Goal: Task Accomplishment & Management: Complete application form

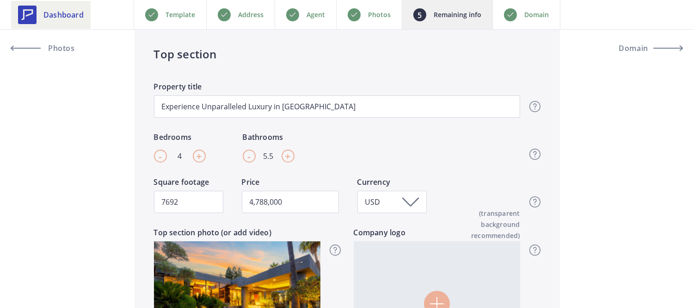
click at [57, 14] on span "Dashboard" at bounding box center [63, 14] width 40 height 11
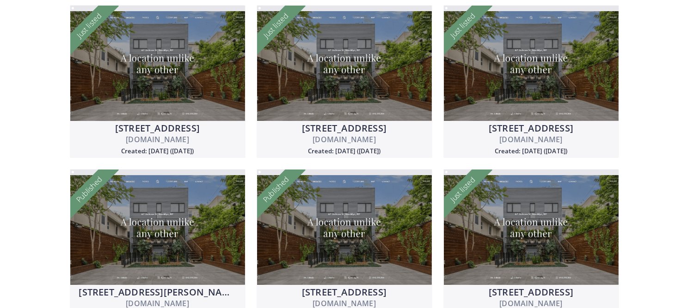
scroll to position [256, 0]
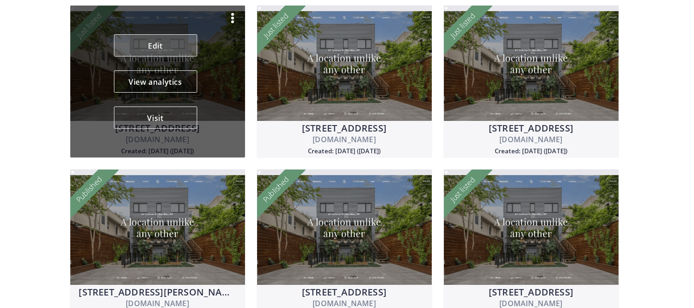
click at [170, 49] on link "Edit" at bounding box center [155, 45] width 83 height 22
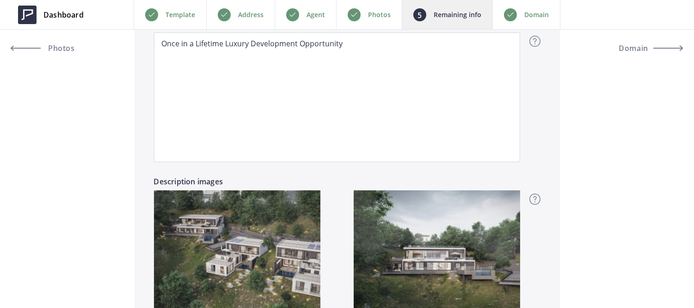
scroll to position [793, 0]
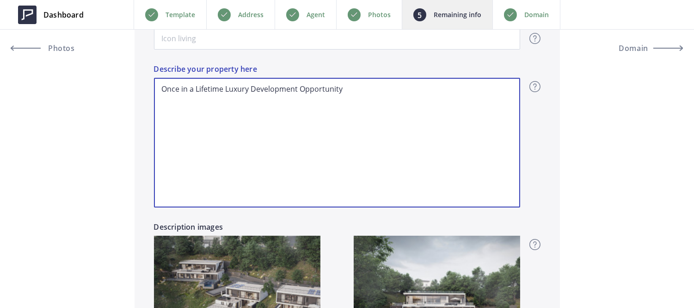
drag, startPoint x: 372, startPoint y: 91, endPoint x: 117, endPoint y: 75, distance: 255.4
paste textarea "• Lor ipsumdol sitam c adipi el 066,417 seddoe temp. • In ut laboree dolo mag a…"
type input "1,700,000"
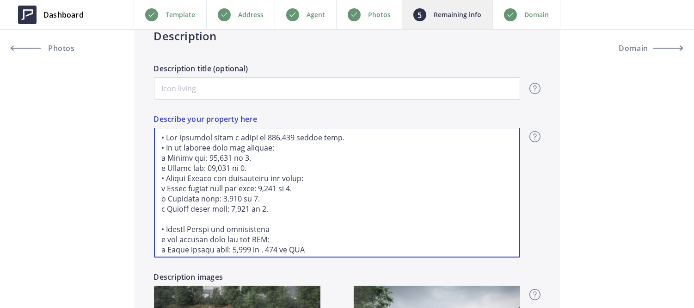
scroll to position [0, 0]
type textarea "• Lor ipsumdol sitam c adipi el 066,417 seddoe temp. • In ut laboree dolo mag a…"
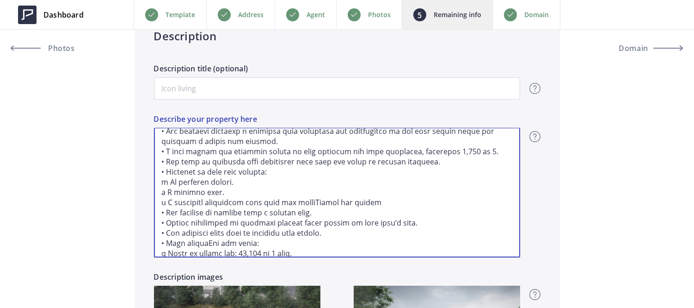
scroll to position [186, 0]
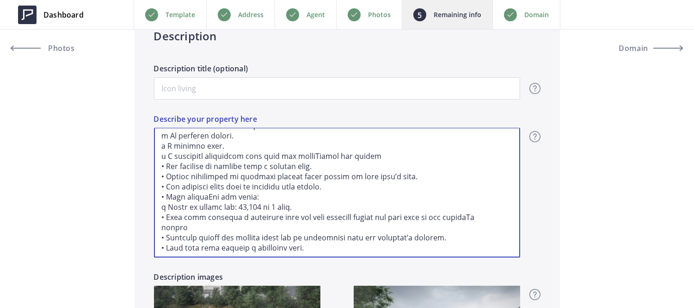
type input "1,700,000"
type textarea "• Lor ipsumdol sitam c adipi el 066,417 seddoe temp. • In ut laboree dolo mag a…"
type input "1,700,000"
type textarea "• Lor ipsumdol sitam c adipi el 066,417 seddoe temp. • In ut laboree dolo mag a…"
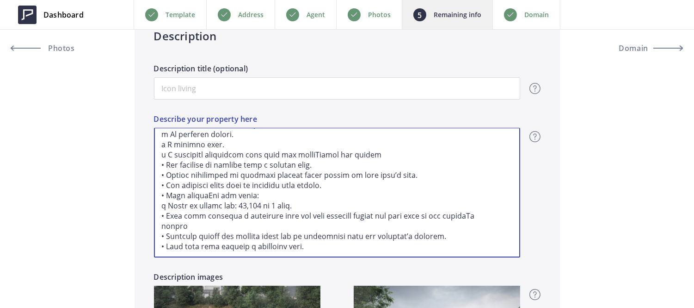
paste textarea "• Lorem ipsu dolorsit amet consecte, adip elitseddoei te in utlaboreet dolo mag…"
type input "1,700,000"
type textarea "• Lor ipsumdol sitam c adipi el 066,417 seddoe temp. • In ut laboree dolo mag a…"
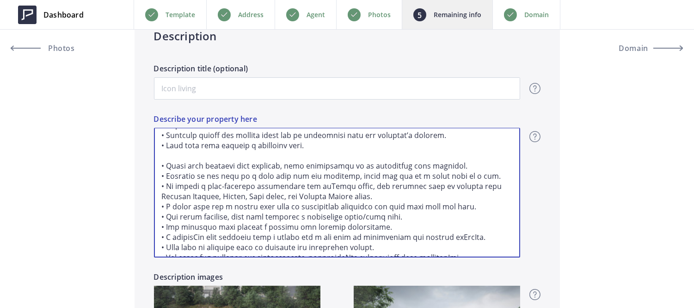
scroll to position [289, 0]
click at [323, 183] on textarea "Describe your property here" at bounding box center [337, 193] width 366 height 130
type input "1,700,000"
type textarea "• The property spans a total of 116,292 square feet. • It is divided into two p…"
type input "1,700,000"
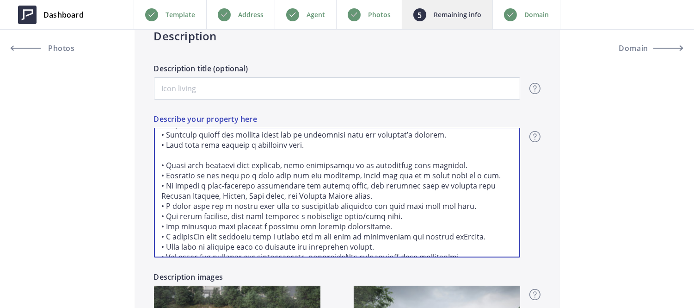
type textarea "• The property spans a total of 116,292 square feet. • It is divided into two p…"
click at [192, 238] on textarea "Describe your property here" at bounding box center [337, 193] width 366 height 130
type input "1,700,000"
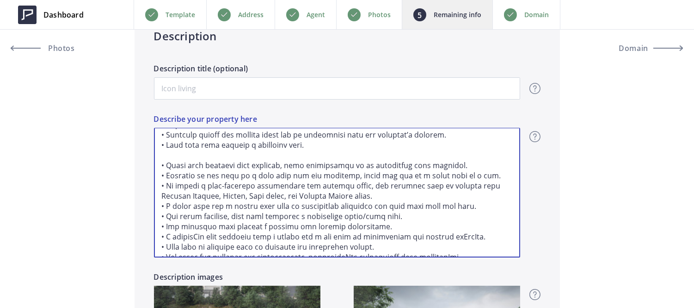
type textarea "• The property spans a total of 116,292 square feet. • It is divided into two p…"
type input "1,700,000"
type textarea "• The property spans a total of 116,292 square feet. • It is divided into two p…"
type input "1,700,000"
type textarea "• The property spans a total of 116,292 square feet. • It is divided into two p…"
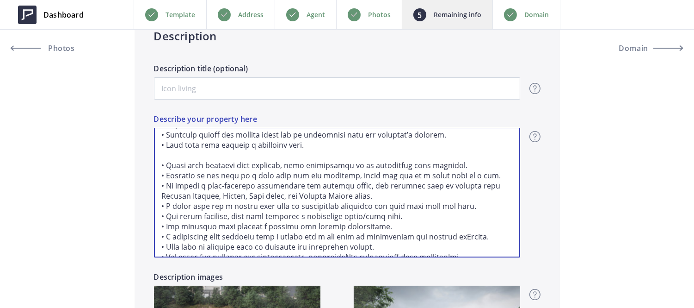
type input "1,700,000"
type textarea "• The property spans a total of 116,292 square feet. • It is divided into two p…"
type input "1,700,000"
type textarea "• The property spans a total of 116,292 square feet. • It is divided into two p…"
type input "1,700,000"
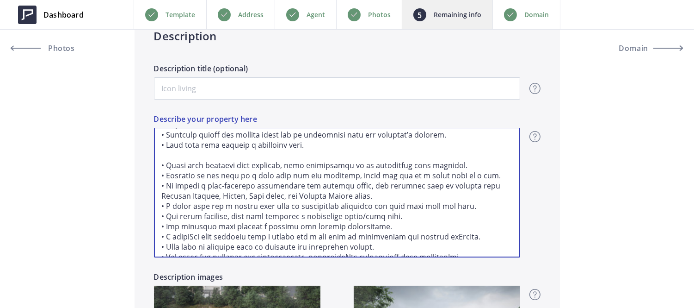
type textarea "• The property spans a total of 116,292 square feet. • It is divided into two p…"
type input "1,700,000"
type textarea "• The property spans a total of 116,292 square feet. • It is divided into two p…"
type input "1,700,000"
type textarea "• The property spans a total of 116,292 square feet. • It is divided into two p…"
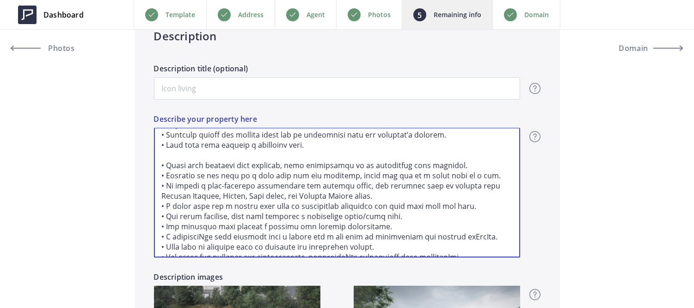
type input "1,700,000"
type textarea "• The property spans a total of 116,292 square feet. • It is divided into two p…"
type input "1,700,000"
type textarea "• The property spans a total of 116,292 square feet. • It is divided into two p…"
type input "1,700,000"
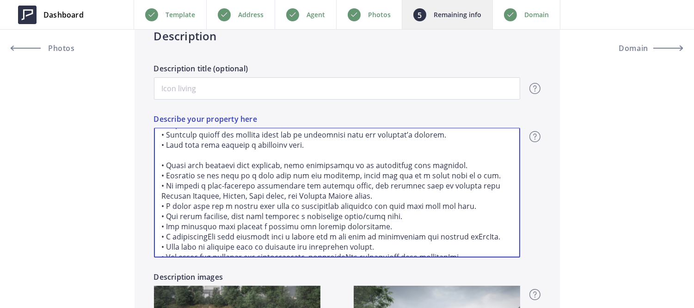
type textarea "• The property spans a total of 116,292 square feet. • It is divided into two p…"
type input "1,700,000"
type textarea "• The property spans a total of 116,292 square feet. • It is divided into two p…"
type input "1,700,000"
type textarea "• The property spans a total of 116,292 square feet. • It is divided into two p…"
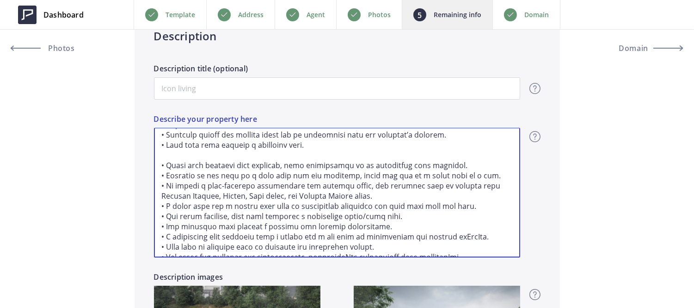
click at [324, 186] on textarea "Describe your property here" at bounding box center [337, 193] width 366 height 130
type input "1,700,000"
type textarea "• The property spans a total of 116,292 square feet. • It is divided into two p…"
click at [466, 235] on textarea "Describe your property here" at bounding box center [337, 193] width 366 height 130
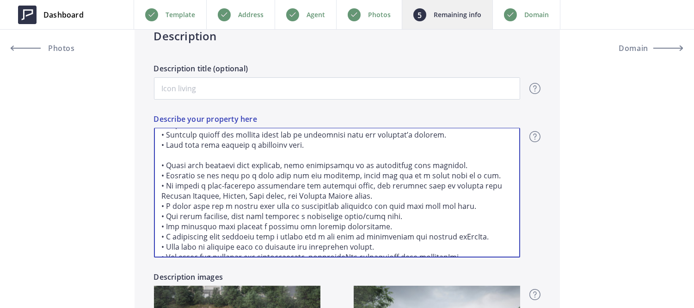
click at [466, 235] on textarea "Describe your property here" at bounding box center [337, 193] width 366 height 130
type input "1,700,000"
type textarea "• The property spans a total of 116,292 square feet. • It is divided into two p…"
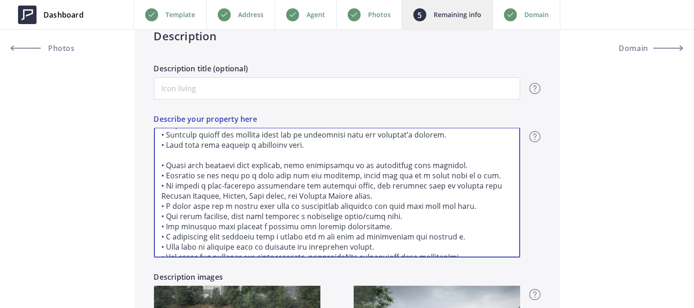
type input "1,700,000"
type textarea "• The property spans a total of 116,292 square feet. • It is divided into two p…"
type input "1,700,000"
type textarea "• The property spans a total of 116,292 square feet. • It is divided into two p…"
type input "1,700,000"
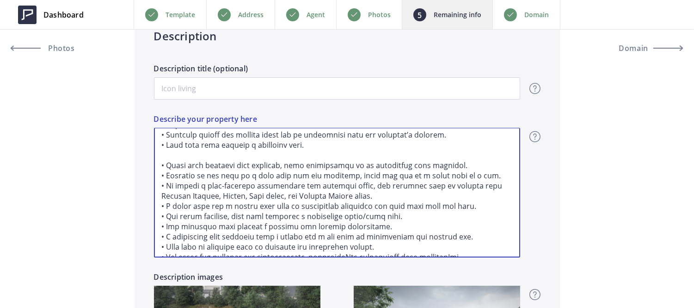
type textarea "• The property spans a total of 116,292 square feet. • It is divided into two p…"
type input "1,700,000"
type textarea "• The property spans a total of 116,292 square feet. • It is divided into two p…"
type input "1,700,000"
type textarea "• The property spans a total of 116,292 square feet. • It is divided into two p…"
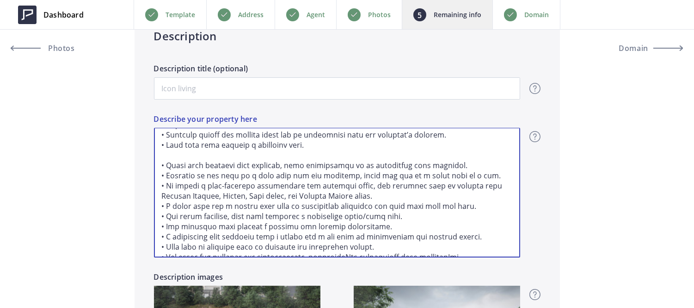
type input "1,700,000"
type textarea "• The property spans a total of 116,292 square feet. • It is divided into two p…"
type input "1,700,000"
type textarea "• The property spans a total of 116,292 square feet. • It is divided into two p…"
type input "1,700,000"
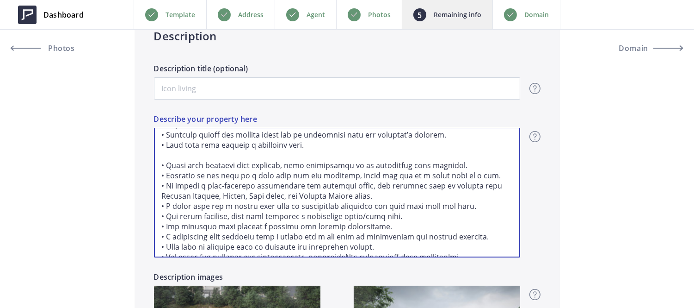
type textarea "• The property spans a total of 116,292 square feet. • It is divided into two p…"
type input "1,700,000"
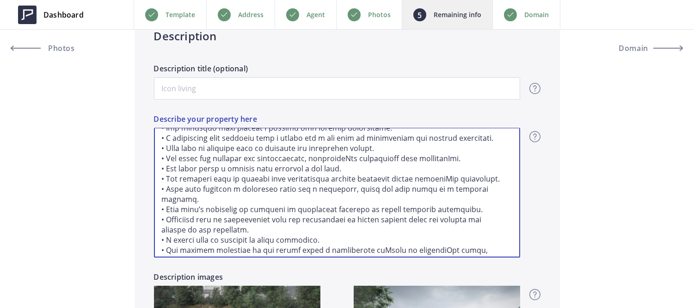
scroll to position [386, 0]
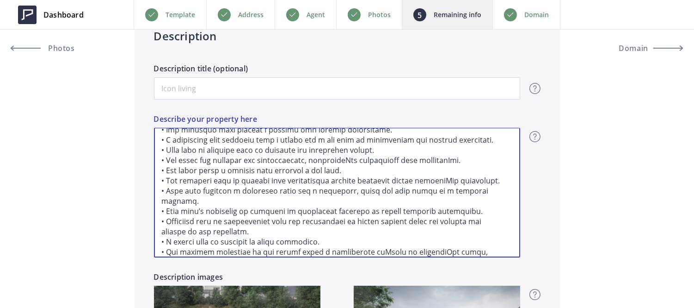
type textarea "• The property spans a total of 116,292 square feet. • It is divided into two p…"
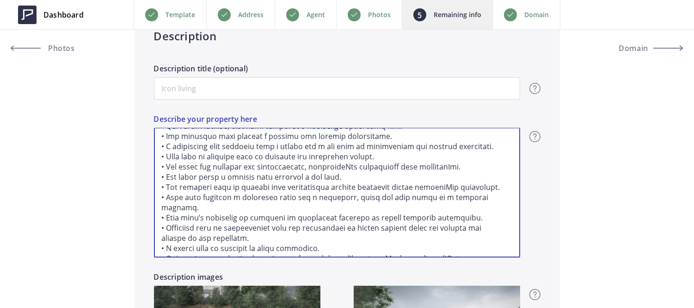
scroll to position [378, 0]
click at [347, 169] on textarea "Describe your property here" at bounding box center [337, 193] width 366 height 130
type input "1,700,000"
type textarea "• The property spans a total of 116,292 square feet. • It is divided into two p…"
type input "1,700,000"
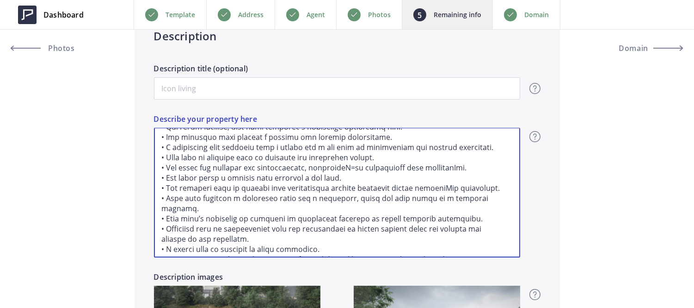
type textarea "• The property spans a total of 116,292 square feet. • It is divided into two p…"
type input "1,700,000"
type textarea "• The property spans a total of 116,292 square feet. • It is divided into two p…"
type input "1,700,000"
type textarea "• The property spans a total of 116,292 square feet. • It is divided into two p…"
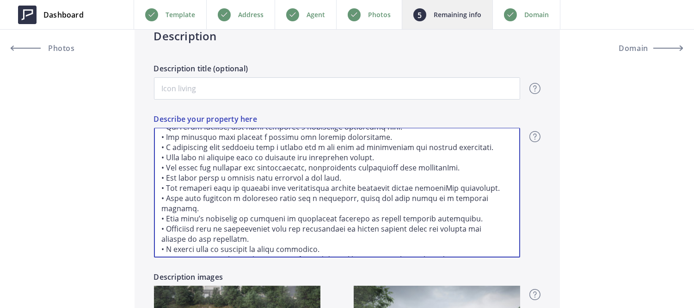
type input "1,700,000"
type textarea "• The property spans a total of 116,292 square feet. • It is divided into two p…"
type input "1,700,000"
type textarea "• The property spans a total of 116,292 square feet. • It is divided into two p…"
type input "1,700,000"
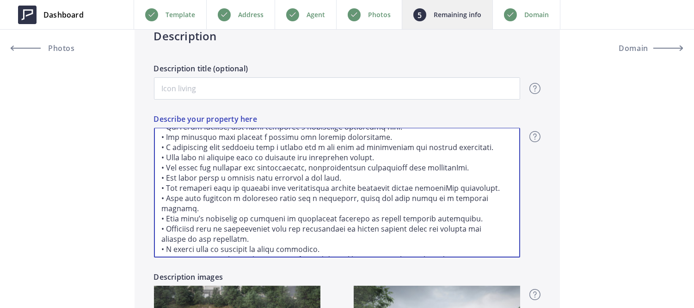
type textarea "• The property spans a total of 116,292 square feet. • It is divided into two p…"
click at [444, 164] on textarea "Describe your property here" at bounding box center [337, 193] width 366 height 130
type input "1,700,000"
type textarea "• The property spans a total of 116,292 square feet. • It is divided into two p…"
type input "1,700,000"
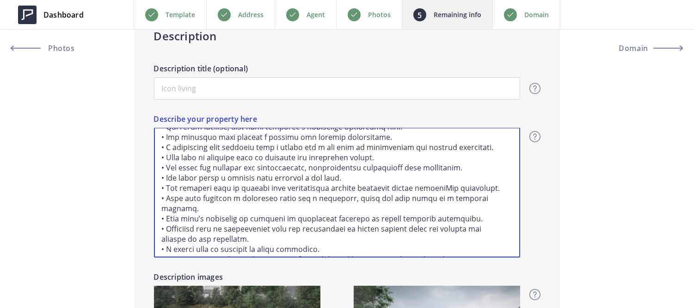
type textarea "• The property spans a total of 116,292 square feet. • It is divided into two p…"
type input "1,700,000"
type textarea "• The property spans a total of 116,292 square feet. • It is divided into two p…"
click at [464, 186] on textarea "Describe your property here" at bounding box center [337, 193] width 366 height 130
click at [438, 188] on textarea "Describe your property here" at bounding box center [337, 193] width 366 height 130
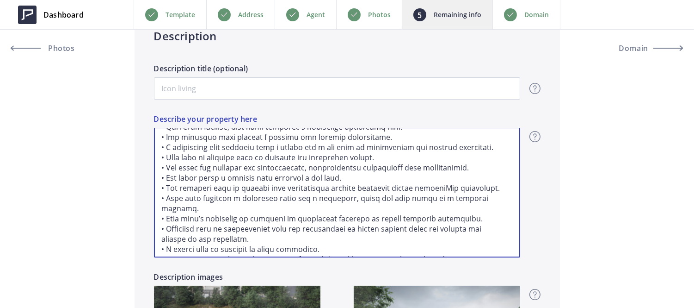
type input "1,700,000"
type textarea "• The property spans a total of 116,292 square feet. • It is divided into two p…"
type input "1,700,000"
type textarea "• The property spans a total of 116,292 square feet. • It is divided into two p…"
type input "1,700,000"
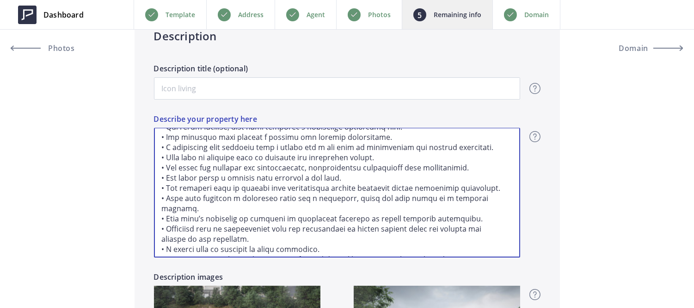
type textarea "• The property spans a total of 116,292 square feet. • It is divided into two p…"
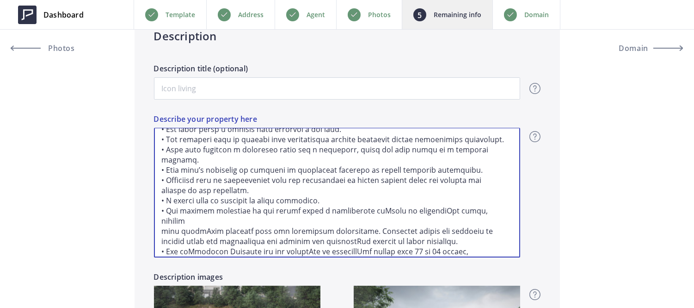
scroll to position [427, 0]
click at [363, 199] on textarea "Describe your property here" at bounding box center [337, 193] width 366 height 130
type input "1,700,000"
type textarea "• The property spans a total of 116,292 square feet. • It is divided into two p…"
type input "1,700,000"
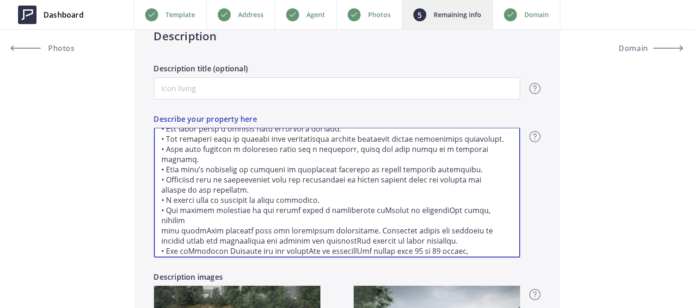
type textarea "• The property spans a total of 116,292 square feet. • It is divided into two p…"
type input "1,700,000"
type textarea "• The property spans a total of 116,292 square feet. • It is divided into two p…"
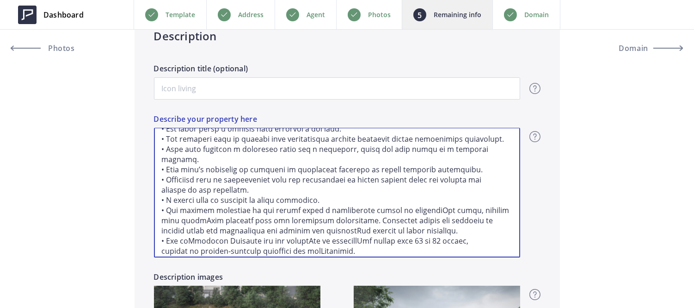
type input "1,700,000"
type textarea "• The property spans a total of 116,292 square feet. • It is divided into two p…"
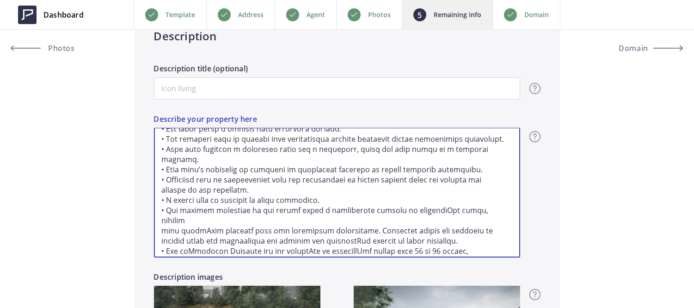
type input "1,700,000"
type textarea "• The property spans a total of 116,292 square feet. • It is divided into two p…"
click at [428, 199] on textarea "Describe your property here" at bounding box center [337, 193] width 366 height 130
type input "1,700,000"
type textarea "• The property spans a total of 116,292 square feet. • It is divided into two p…"
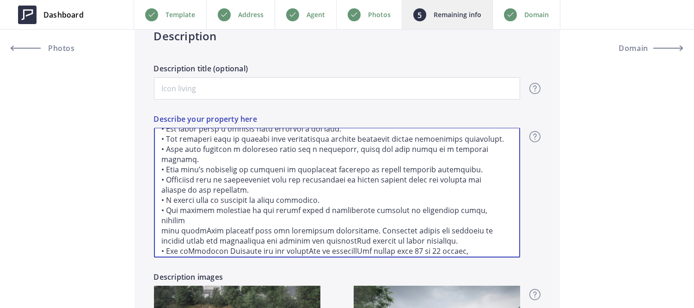
type input "1,700,000"
type textarea "• The property spans a total of 116,292 square feet. • It is divided into two p…"
type input "1,700,000"
type textarea "• The property spans a total of 116,292 square feet. • It is divided into two p…"
type input "1,700,000"
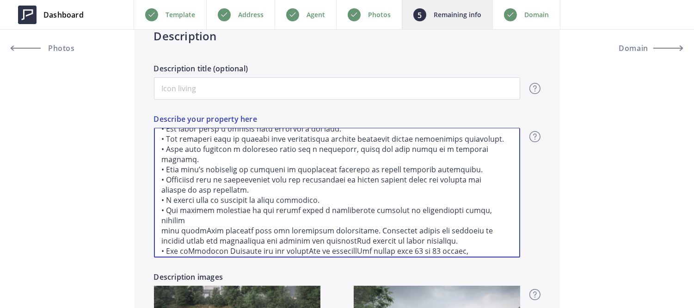
type textarea "• The property spans a total of 116,292 square feet. • It is divided into two p…"
type input "1,700,000"
type textarea "• The property spans a total of 116,292 square feet. • It is divided into two p…"
click at [206, 210] on textarea "Describe your property here" at bounding box center [337, 193] width 366 height 130
type input "1,700,000"
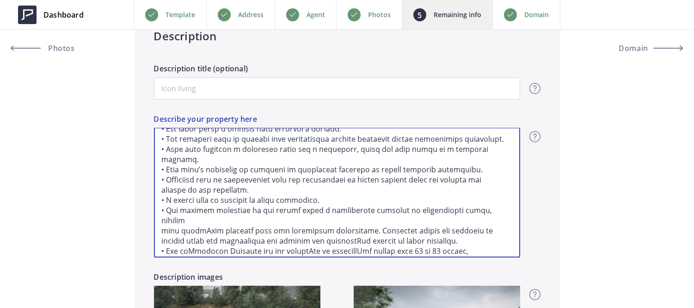
type textarea "• The property spans a total of 116,292 square feet. • It is divided into two p…"
type input "1,700,000"
type textarea "• The property spans a total of 116,292 square feet. • It is divided into two p…"
type input "1,700,000"
type textarea "• The property spans a total of 116,292 square feet. • It is divided into two p…"
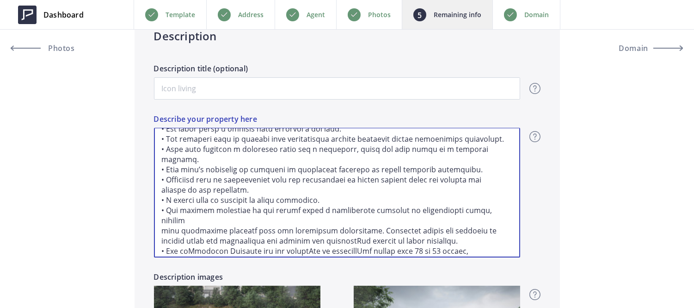
click at [191, 229] on textarea "Describe your property here" at bounding box center [337, 193] width 366 height 130
type input "1,700,000"
type textarea "• The property spans a total of 116,292 square feet. • It is divided into two p…"
type input "1,700,000"
type textarea "• The property spans a total of 116,292 square feet. • It is divided into two p…"
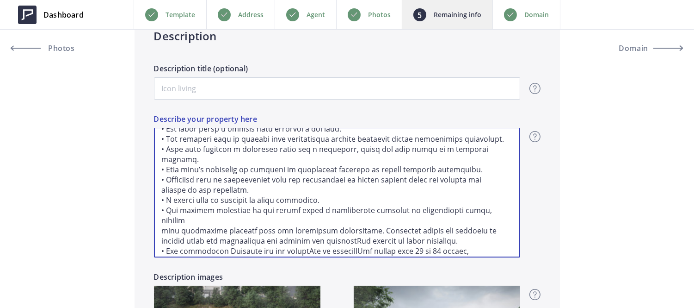
type input "1,700,000"
type textarea "• The property spans a total of 116,292 square feet. • It is divided into two p…"
click at [249, 232] on textarea "Describe your property here" at bounding box center [337, 193] width 366 height 130
click at [225, 229] on textarea "Describe your property here" at bounding box center [337, 193] width 366 height 130
type input "1,700,000"
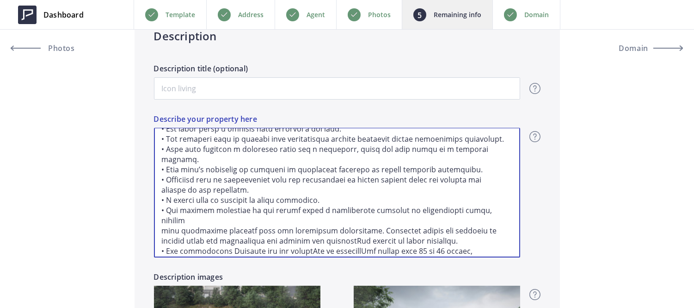
type textarea "• The property spans a total of 116,292 square feet. • It is divided into two p…"
type input "1,700,000"
type textarea "• The property spans a total of 116,292 square feet. • It is divided into two p…"
type input "1,700,000"
type textarea "• The property spans a total of 116,292 square feet. • It is divided into two p…"
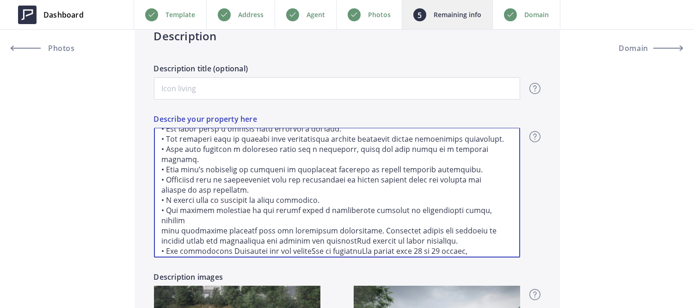
click at [315, 227] on textarea "Describe your property here" at bounding box center [337, 193] width 366 height 130
type input "1,700,000"
type textarea "• The property spans a total of 116,292 square feet. • It is divided into two p…"
type input "1,700,000"
type textarea "• The property spans a total of 116,292 square feet. • It is divided into two p…"
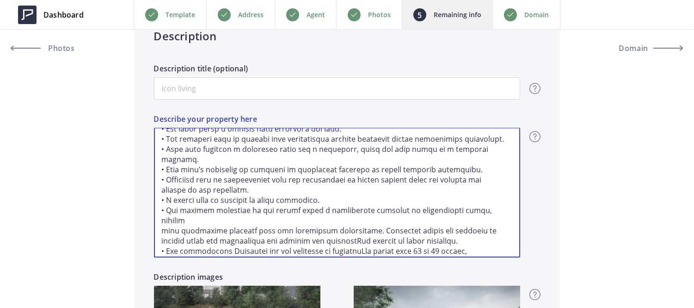
type input "1,700,000"
type textarea "• The property spans a total of 116,292 square feet. • It is divided into two p…"
click at [447, 217] on textarea "Describe your property here" at bounding box center [337, 193] width 366 height 130
type input "1,700,000"
type textarea "• The property spans a total of 116,292 square feet. • It is divided into two p…"
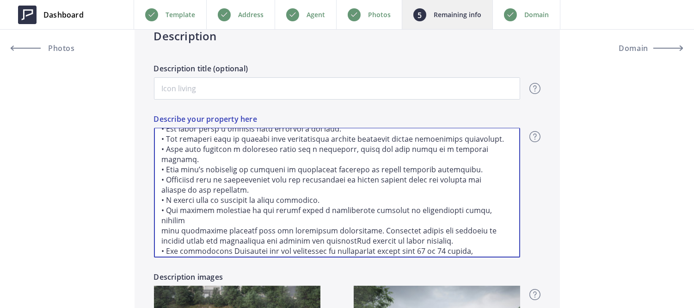
type input "1,700,000"
type textarea "• The property spans a total of 116,292 square feet. • It is divided into two p…"
type input "1,700,000"
type textarea "• The property spans a total of 116,292 square feet. • It is divided into two p…"
click at [355, 219] on textarea "Describe your property here" at bounding box center [337, 193] width 366 height 130
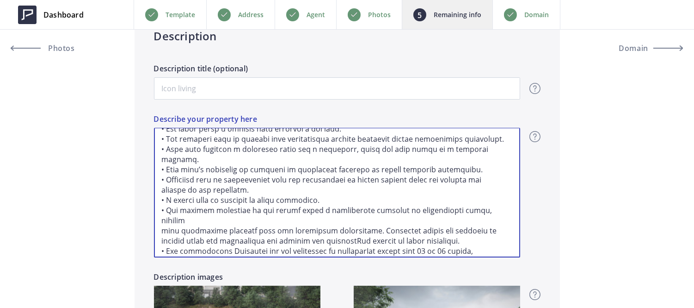
type input "1,700,000"
type textarea "• The property spans a total of 116,292 square feet. • It is divided into two p…"
type input "1,700,000"
type textarea "• The property spans a total of 116,292 square feet. • It is divided into two p…"
type input "1,700,000"
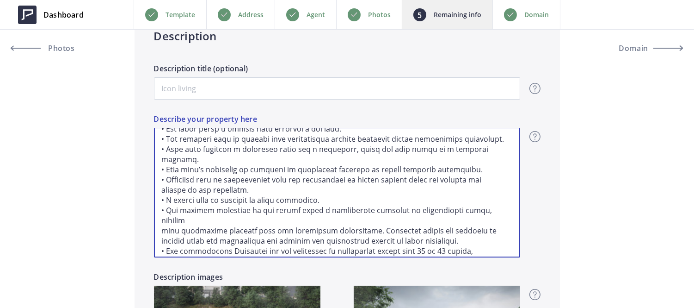
type textarea "• The property spans a total of 116,292 square feet. • It is divided into two p…"
click at [369, 227] on textarea "Describe your property here" at bounding box center [337, 193] width 366 height 130
type input "1,700,000"
type textarea "• The property spans a total of 116,292 square feet. • It is divided into two p…"
type input "1,700,000"
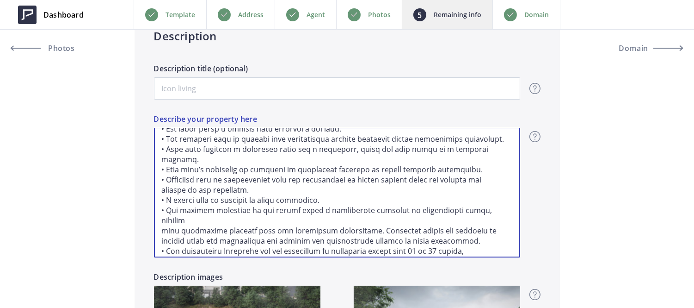
type textarea "• The property spans a total of 116,292 square feet. • It is divided into two p…"
type input "1,700,000"
type textarea "• The property spans a total of 116,292 square feet. • It is divided into two p…"
click at [315, 240] on textarea "Describe your property here" at bounding box center [337, 193] width 366 height 130
type input "1,700,000"
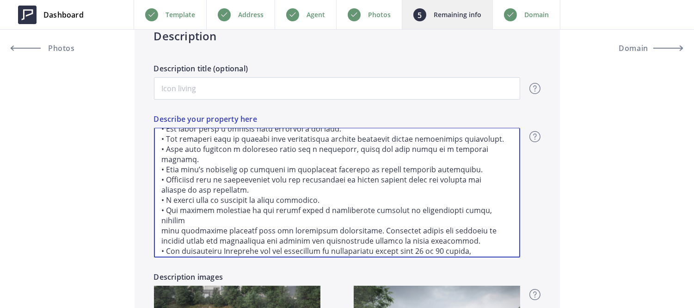
type textarea "• The property spans a total of 116,292 square feet. • It is divided into two p…"
type input "1,700,000"
type textarea "• The property spans a total of 116,292 square feet. • It is divided into two p…"
type input "1,700,000"
type textarea "• The property spans a total of 116,292 square feet. • It is divided into two p…"
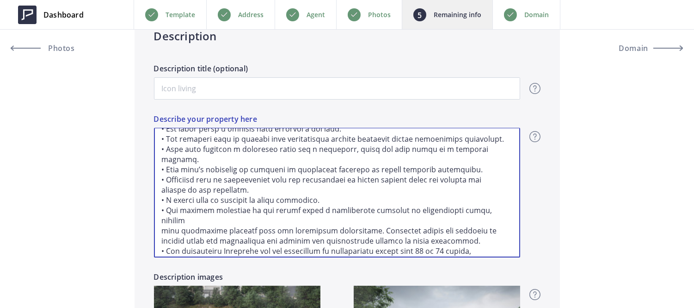
click at [374, 229] on textarea "Describe your property here" at bounding box center [337, 193] width 366 height 130
type input "1,700,000"
type textarea "• The property spans a total of 116,292 square feet. • It is divided into two p…"
type input "1,700,000"
type textarea "• The property spans a total of 116,292 square feet. • It is divided into two p…"
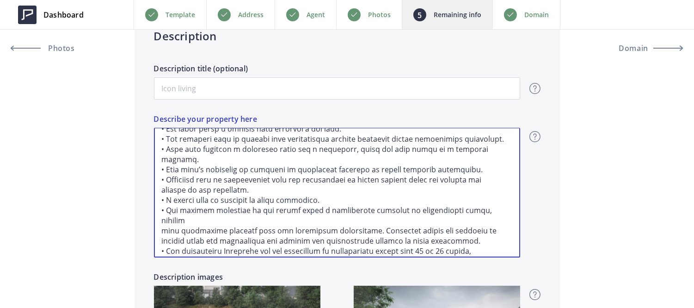
scroll to position [482, 0]
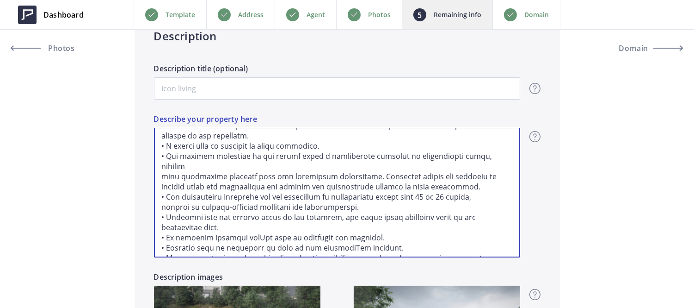
click at [250, 219] on textarea "Describe your property here" at bounding box center [337, 193] width 366 height 130
type input "1,700,000"
type textarea "• The property spans a total of 116,292 square feet. • It is divided into two p…"
type input "1,700,000"
type textarea "• The property spans a total of 116,292 square feet. • It is divided into two p…"
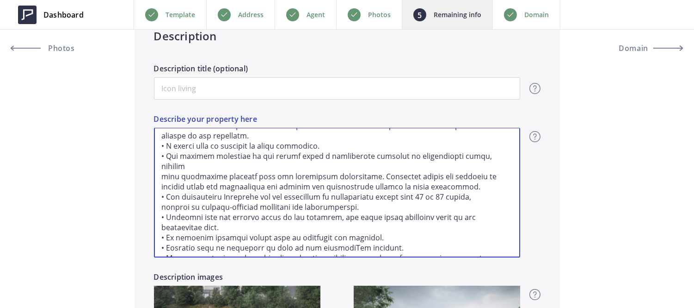
type input "1,700,000"
type textarea "• The property spans a total of 116,292 square feet. • It is divided into two p…"
click at [334, 230] on textarea "Describe your property here" at bounding box center [337, 193] width 366 height 130
type input "1,700,000"
type textarea "• The property spans a total of 116,292 square feet. • It is divided into two p…"
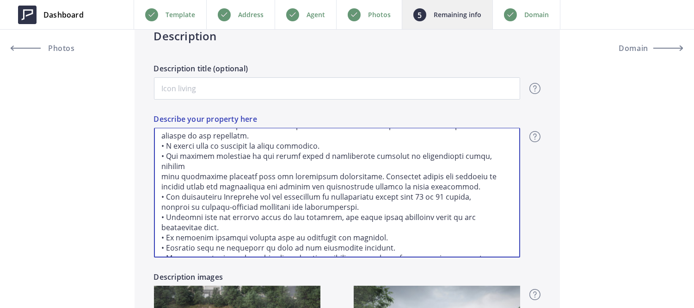
type input "1,700,000"
type textarea "• The property spans a total of 116,292 square feet. • It is divided into two p…"
type input "1,700,000"
type textarea "• The property spans a total of 116,292 square feet. • It is divided into two p…"
click at [191, 243] on textarea "Describe your property here" at bounding box center [337, 193] width 366 height 130
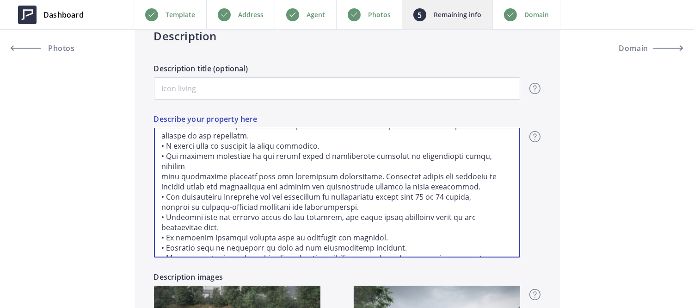
type input "1,700,000"
type textarea "• The property spans a total of 116,292 square feet. • It is divided into two p…"
type input "1,700,000"
type textarea "• The property spans a total of 116,292 square feet. • It is divided into two p…"
type input "1,700,000"
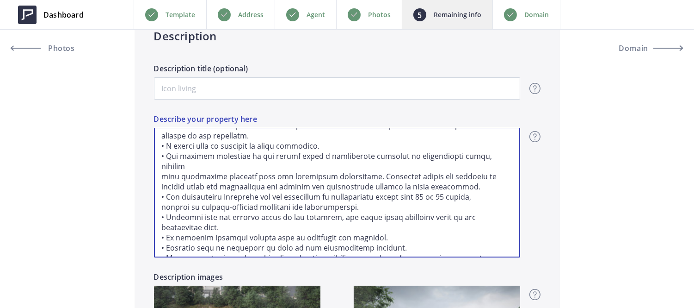
type textarea "• The property spans a total of 116,292 square feet. • It is divided into two p…"
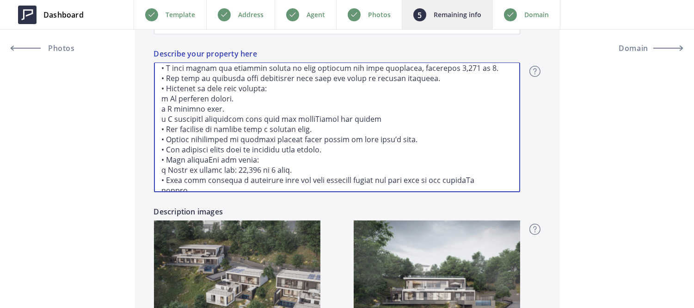
scroll to position [155, 0]
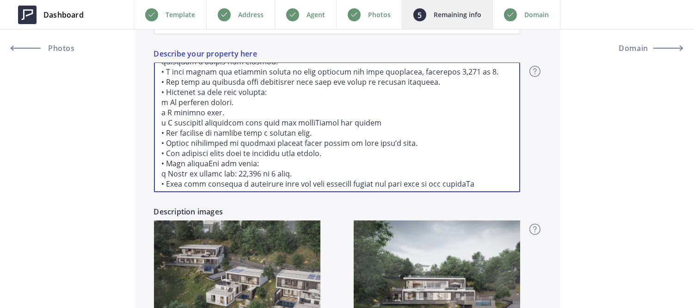
click at [208, 162] on textarea "Describe your property here" at bounding box center [337, 127] width 366 height 130
type input "1,700,000"
type textarea "• The property spans a total of 116,292 square feet. • It is divided into two p…"
type input "1,700,000"
type textarea "• The property spans a total of 116,292 square feet. • It is divided into two p…"
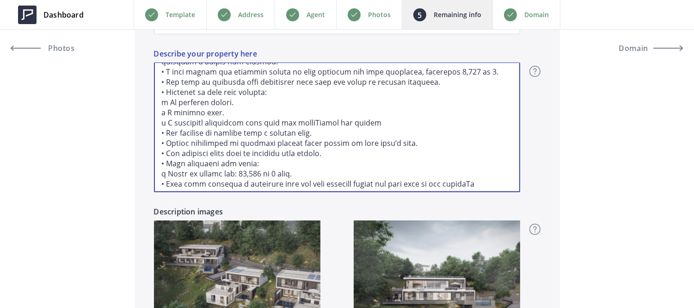
type input "1,700,000"
type textarea "• The property spans a total of 116,292 square feet. • It is divided into two p…"
click at [322, 124] on textarea "Describe your property here" at bounding box center [337, 127] width 366 height 130
type input "1,700,000"
type textarea "• The property spans a total of 116,292 square feet. • It is divided into two p…"
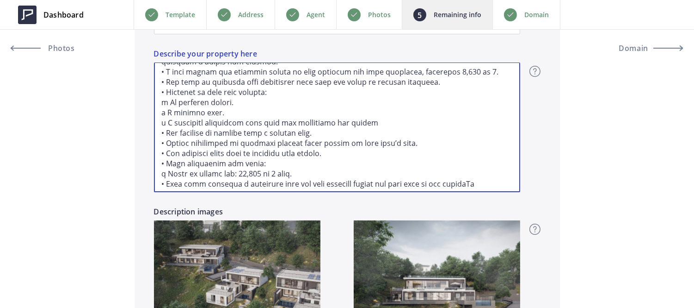
type input "1,700,000"
type textarea "• The property spans a total of 116,292 square feet. • It is divided into two p…"
type input "1,700,000"
type textarea "• The property spans a total of 116,292 square feet. • It is divided into two p…"
click at [470, 184] on textarea "Describe your property here" at bounding box center [337, 127] width 366 height 130
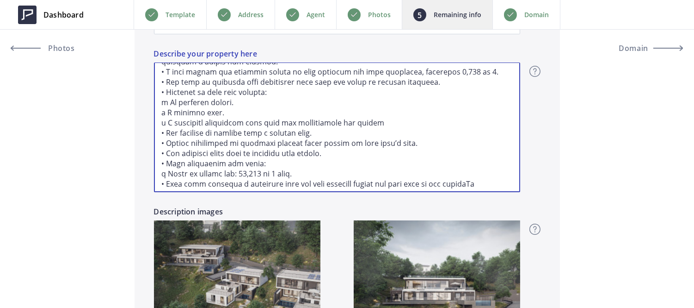
type input "1,700,000"
type textarea "• The property spans a total of 116,292 square feet. • It is divided into two p…"
type input "1,700,000"
type textarea "• The property spans a total of 116,292 square feet. • It is divided into two p…"
type input "1,700,000"
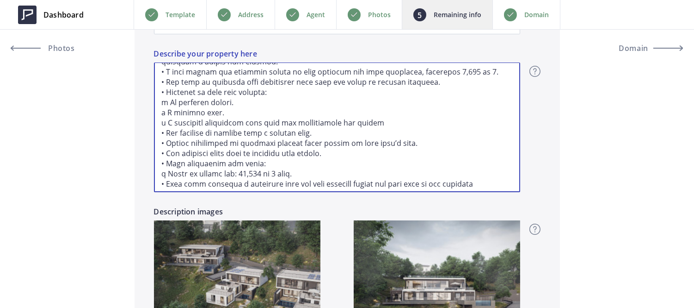
type textarea "• The property spans a total of 116,292 square feet. • It is divided into two p…"
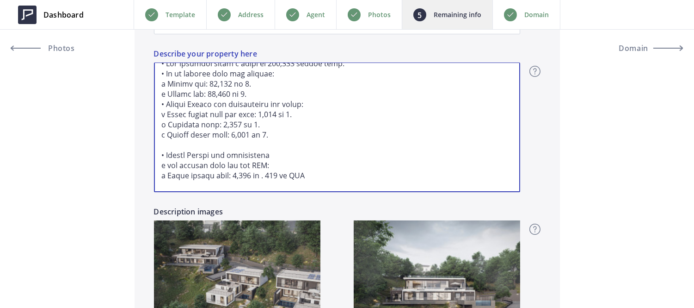
scroll to position [0, 0]
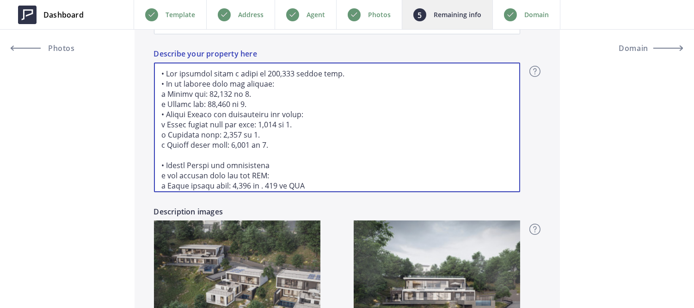
click at [167, 90] on textarea "Describe your property here" at bounding box center [337, 127] width 366 height 130
type input "1,700,000"
type textarea "• The property spans a total of 116,292 square feet. • It is divided into two p…"
type input "1,700,000"
type textarea "• The property spans a total of 116,292 square feet. • It is divided into two p…"
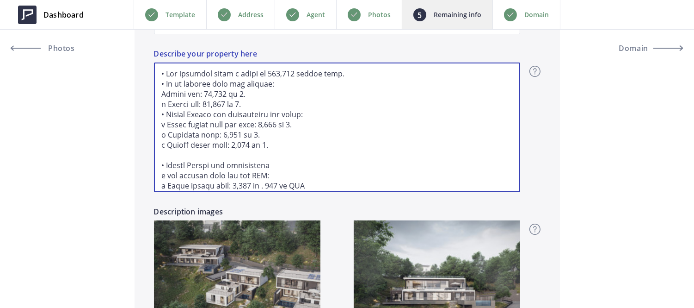
type input "1,700,000"
type textarea "• The property spans a total of 116,292 square feet. • It is divided into two p…"
click at [165, 104] on textarea "Describe your property here" at bounding box center [337, 127] width 366 height 130
click at [167, 119] on textarea "Describe your property here" at bounding box center [337, 127] width 366 height 130
click at [169, 136] on textarea "Describe your property here" at bounding box center [337, 127] width 366 height 130
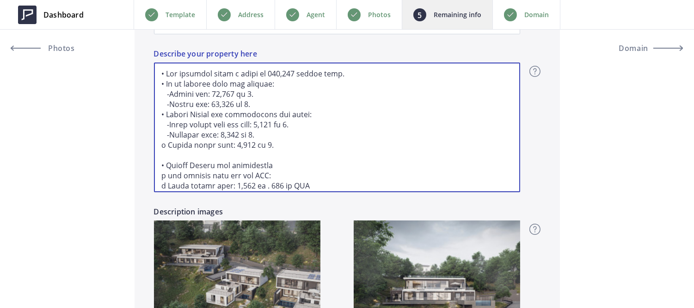
click at [168, 145] on textarea "Describe your property here" at bounding box center [337, 127] width 366 height 130
click at [378, 145] on textarea "Describe your property here" at bounding box center [337, 127] width 366 height 130
click at [269, 96] on textarea "Describe your property here" at bounding box center [337, 127] width 366 height 130
click at [255, 101] on textarea "Describe your property here" at bounding box center [337, 127] width 366 height 130
click at [299, 127] on textarea "Describe your property here" at bounding box center [337, 127] width 366 height 130
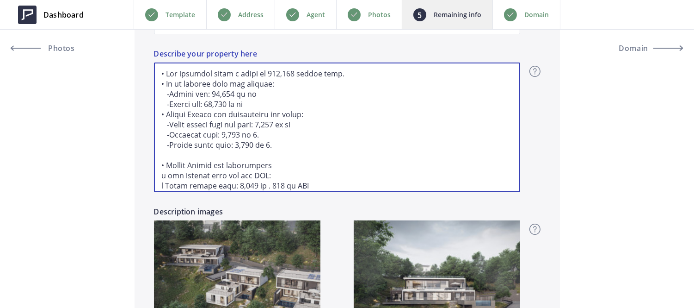
click at [266, 136] on textarea "Describe your property here" at bounding box center [337, 127] width 366 height 130
click at [274, 142] on textarea "Describe your property here" at bounding box center [337, 127] width 366 height 130
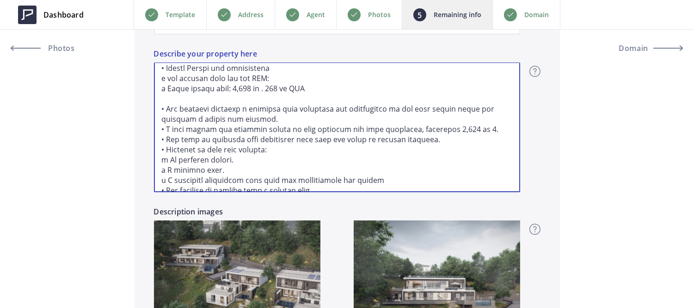
scroll to position [98, 0]
click at [167, 157] on textarea "Describe your property here" at bounding box center [337, 127] width 366 height 130
click at [167, 168] on textarea "Describe your property here" at bounding box center [337, 127] width 366 height 130
click at [168, 179] on textarea "Describe your property here" at bounding box center [337, 127] width 366 height 130
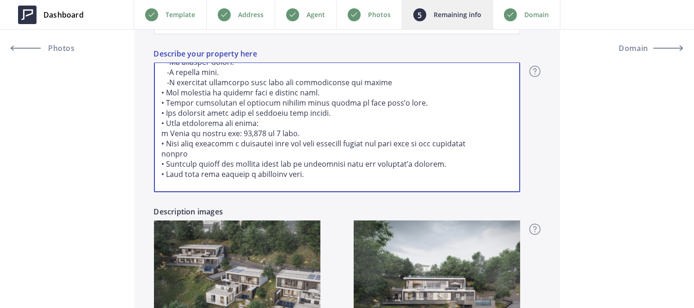
scroll to position [195, 0]
click at [167, 131] on textarea "Describe your property here" at bounding box center [337, 127] width 366 height 130
click at [282, 132] on textarea "Describe your property here" at bounding box center [337, 127] width 366 height 130
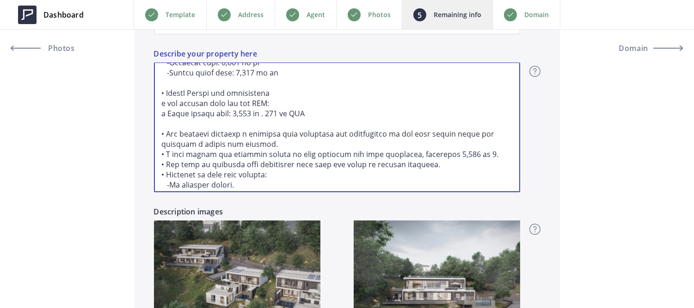
scroll to position [72, 0]
click at [254, 111] on textarea "Describe your property here" at bounding box center [337, 127] width 366 height 130
click at [291, 112] on textarea "Describe your property here" at bounding box center [337, 127] width 366 height 130
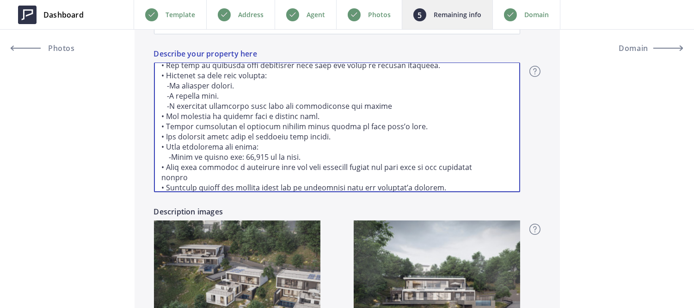
scroll to position [482, 0]
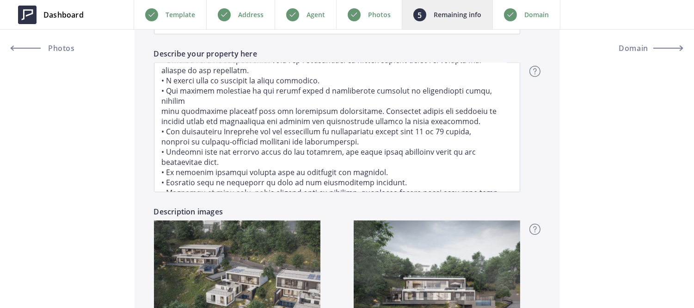
click at [559, 114] on div "Description Description title (optional) Overview - overview title and text Her…" at bounding box center [348, 160] width 426 height 441
